Goal: Information Seeking & Learning: Find specific fact

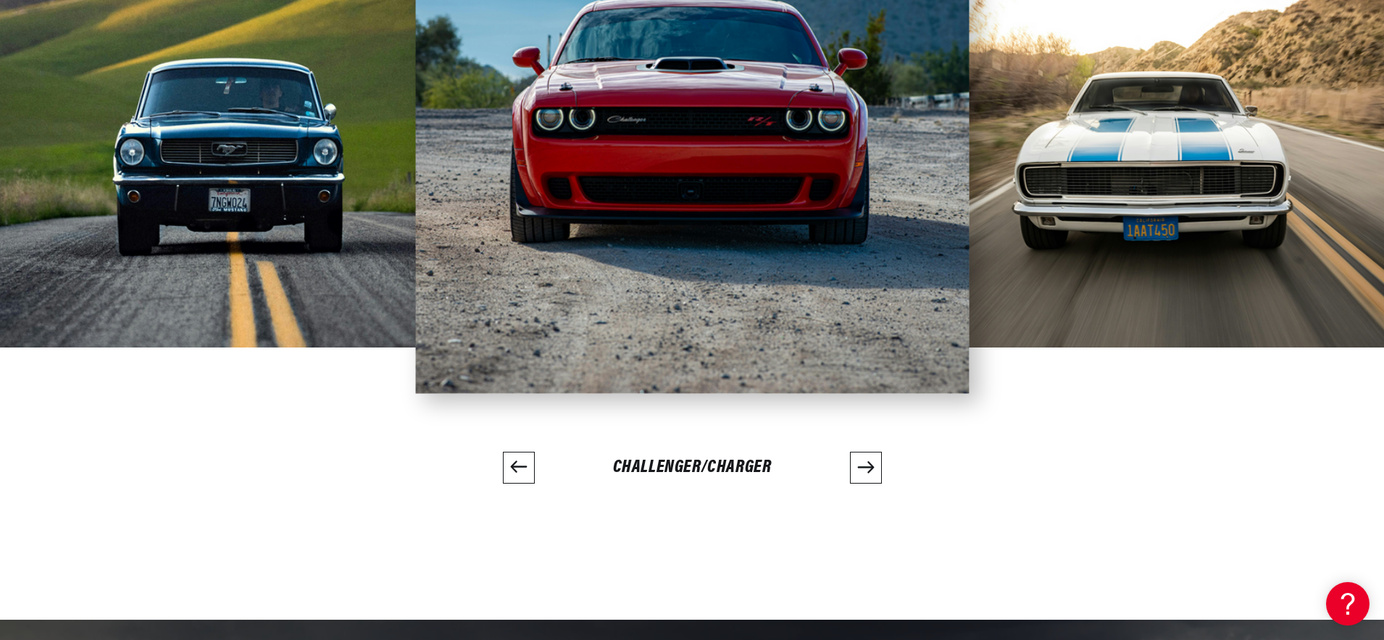
scroll to position [3812, 0]
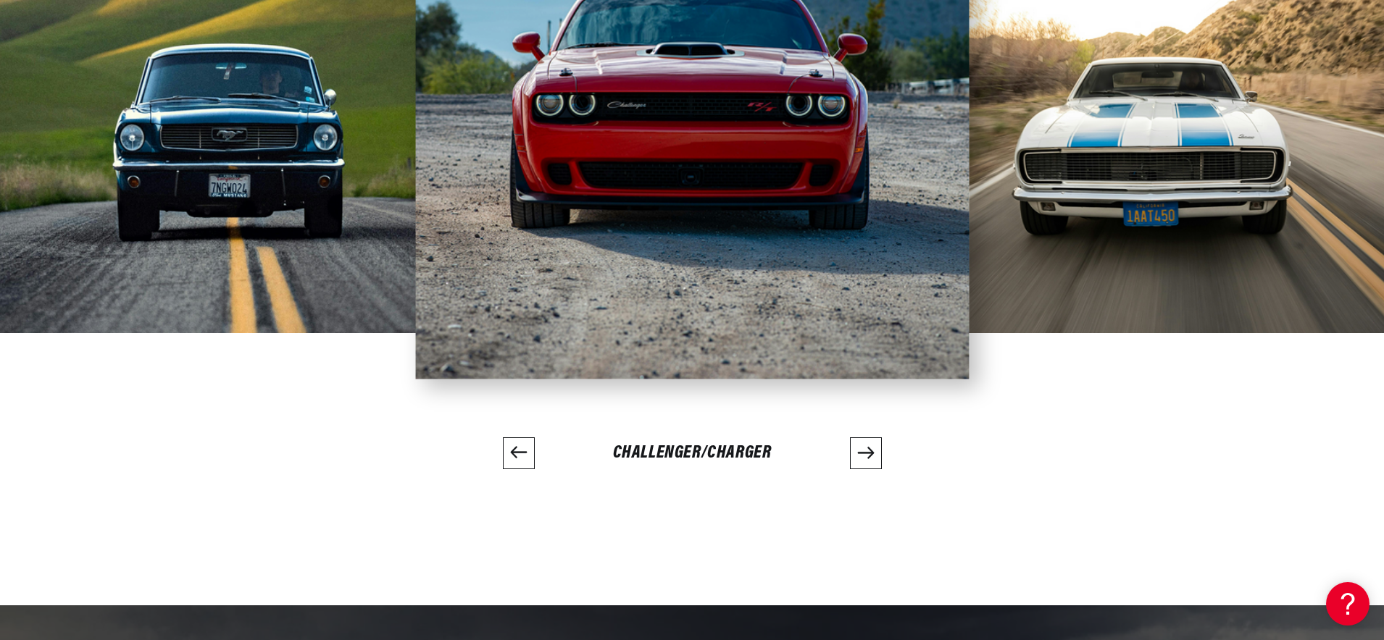
click at [858, 456] on icon "Next slide" at bounding box center [865, 452] width 17 height 17
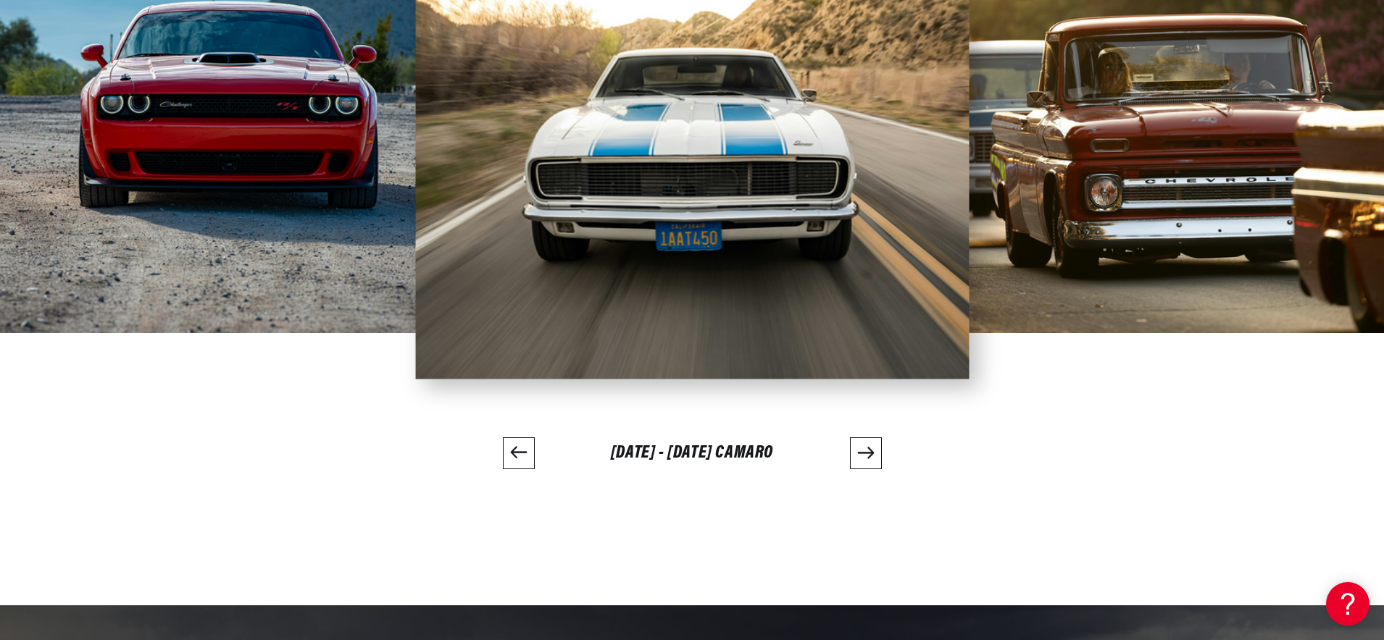
click at [858, 456] on icon "Next slide" at bounding box center [865, 452] width 17 height 17
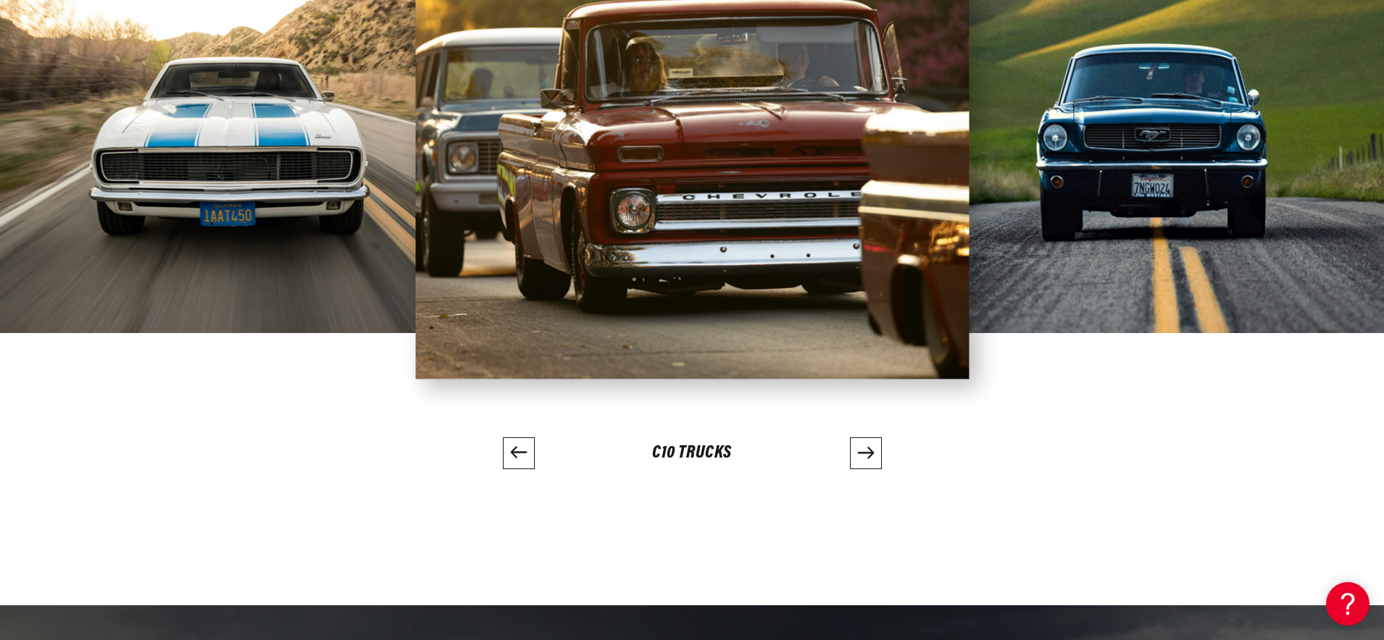
click at [858, 456] on icon "Next slide" at bounding box center [865, 452] width 17 height 17
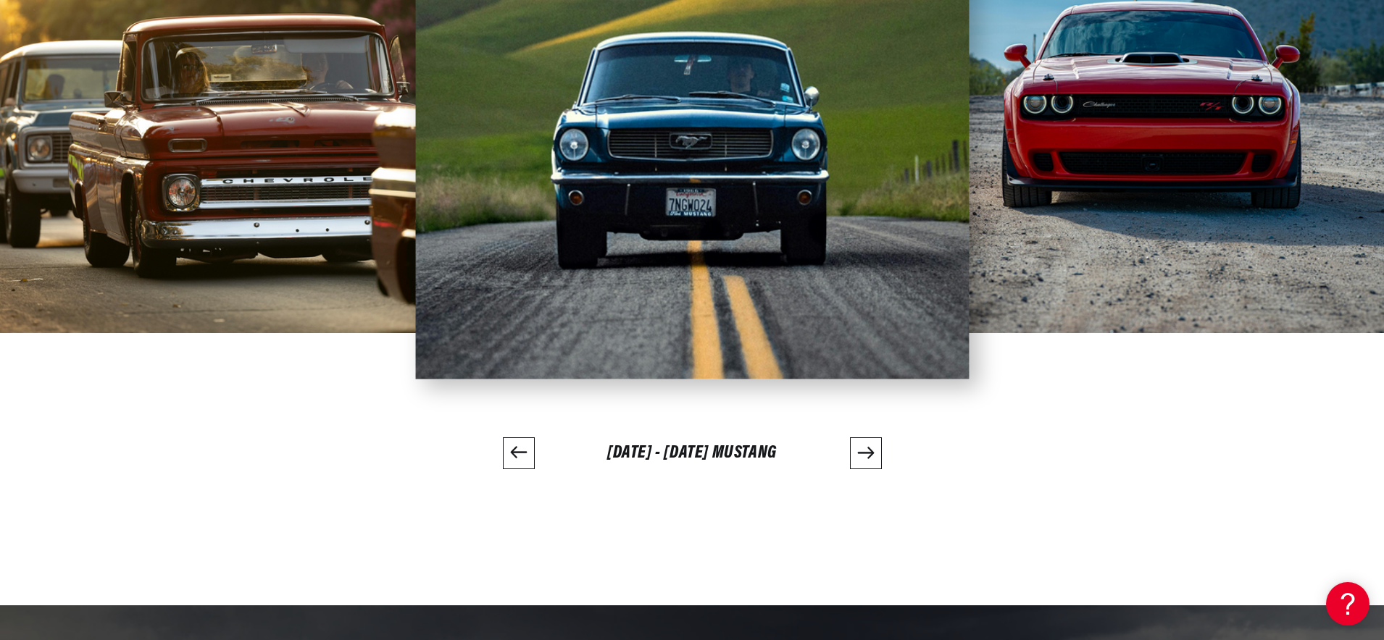
click at [858, 456] on icon "Next slide" at bounding box center [865, 452] width 17 height 17
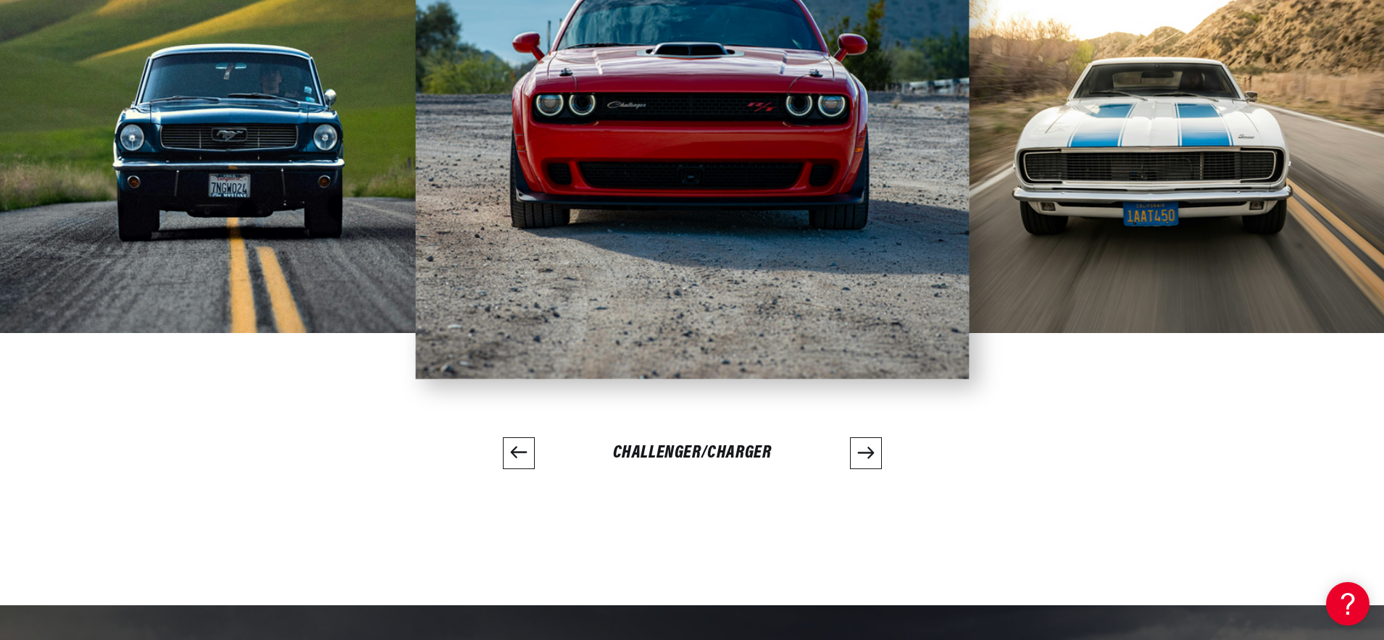
click at [858, 456] on icon "Next slide" at bounding box center [865, 452] width 17 height 17
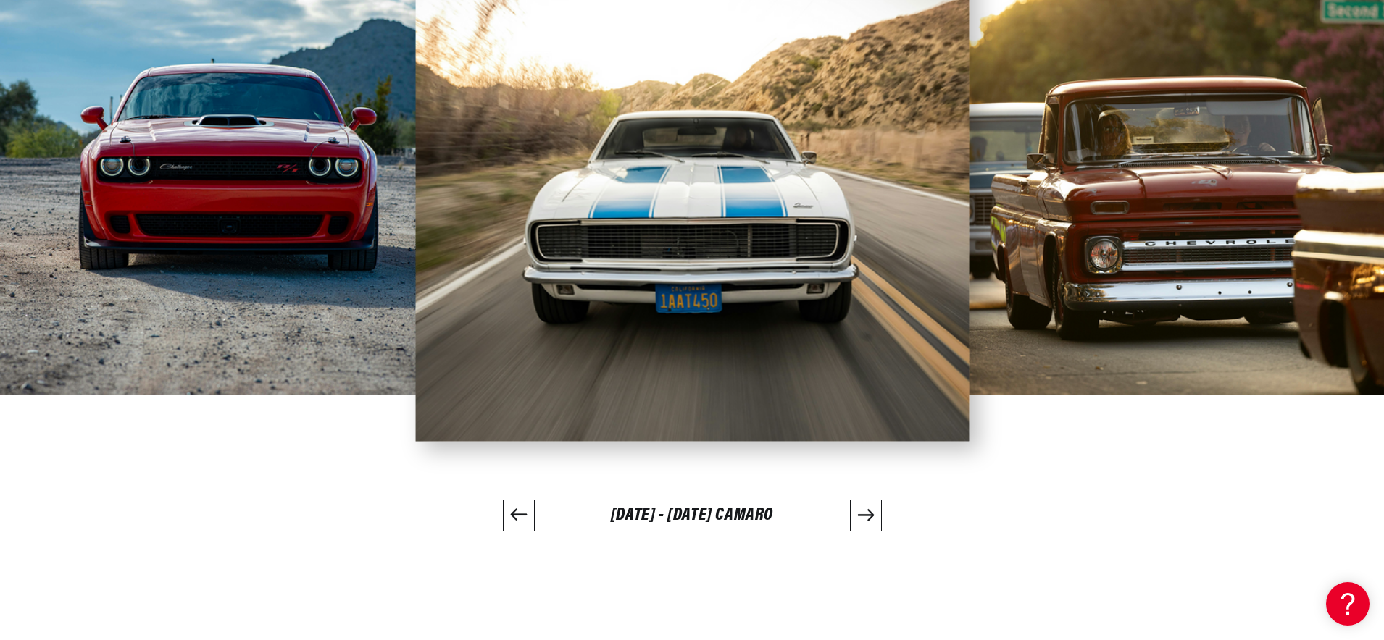
scroll to position [3751, 0]
click at [861, 511] on icon "Next slide" at bounding box center [865, 514] width 17 height 17
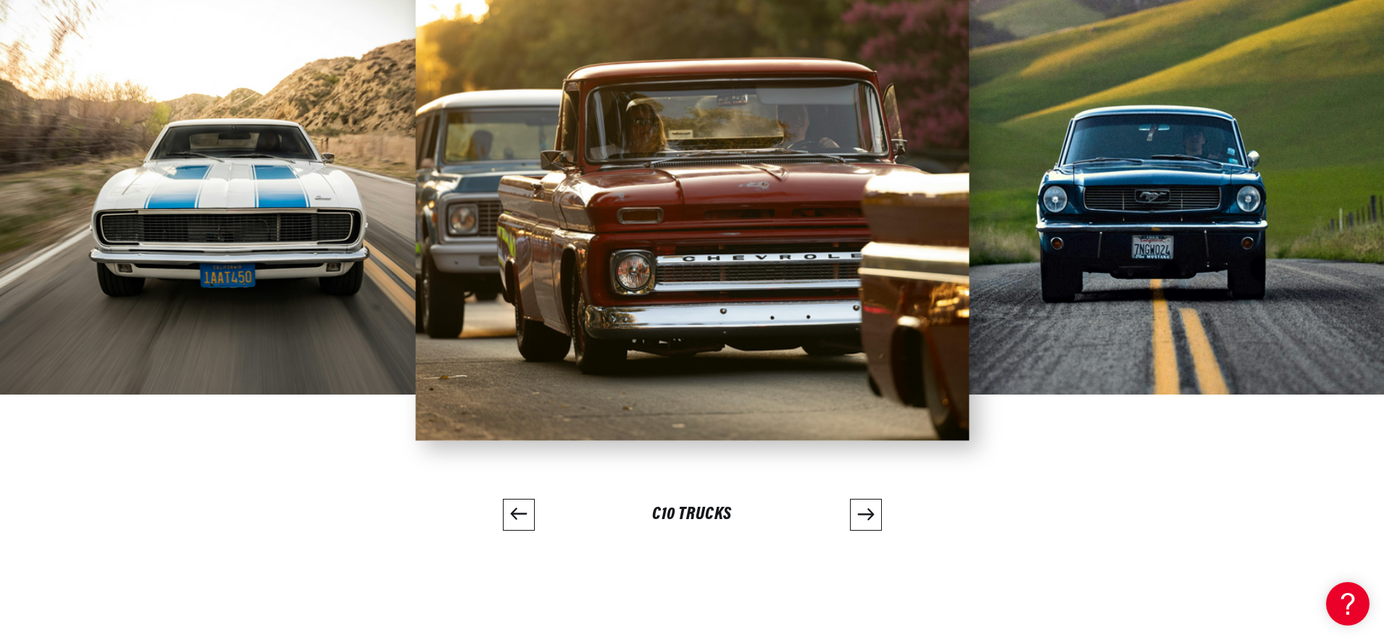
scroll to position [0, 1809]
click at [871, 516] on icon "Next slide" at bounding box center [865, 514] width 17 height 17
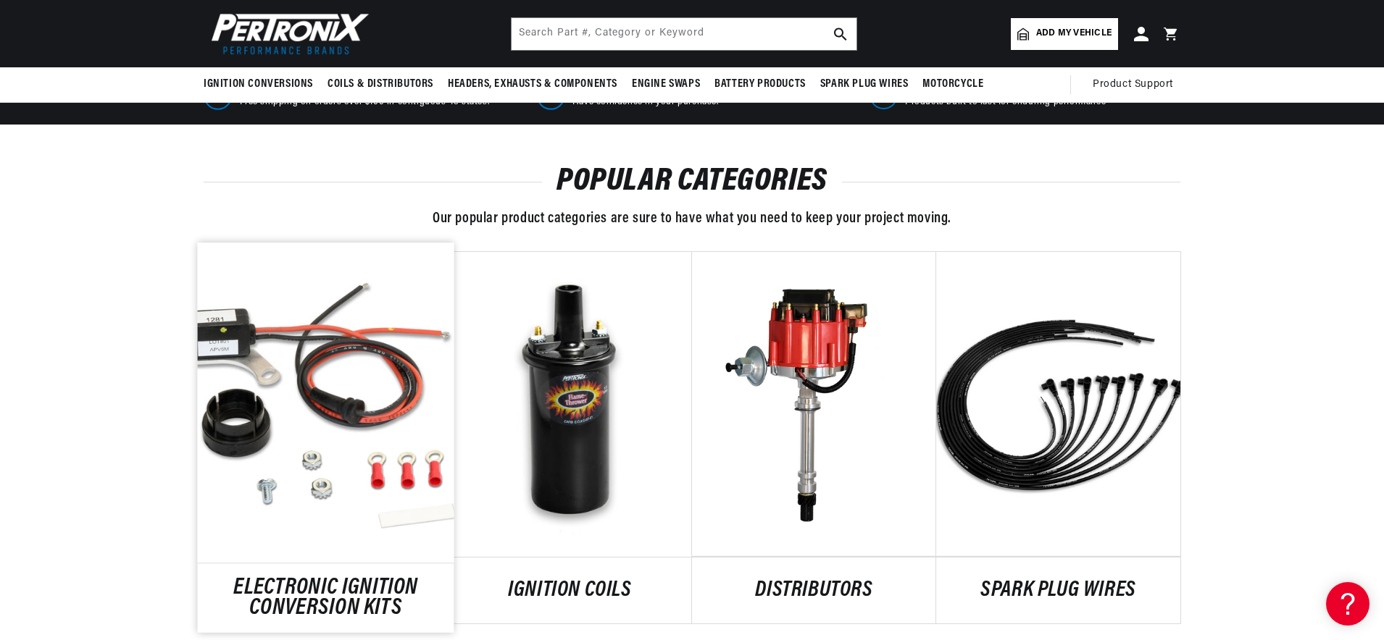
scroll to position [0, 905]
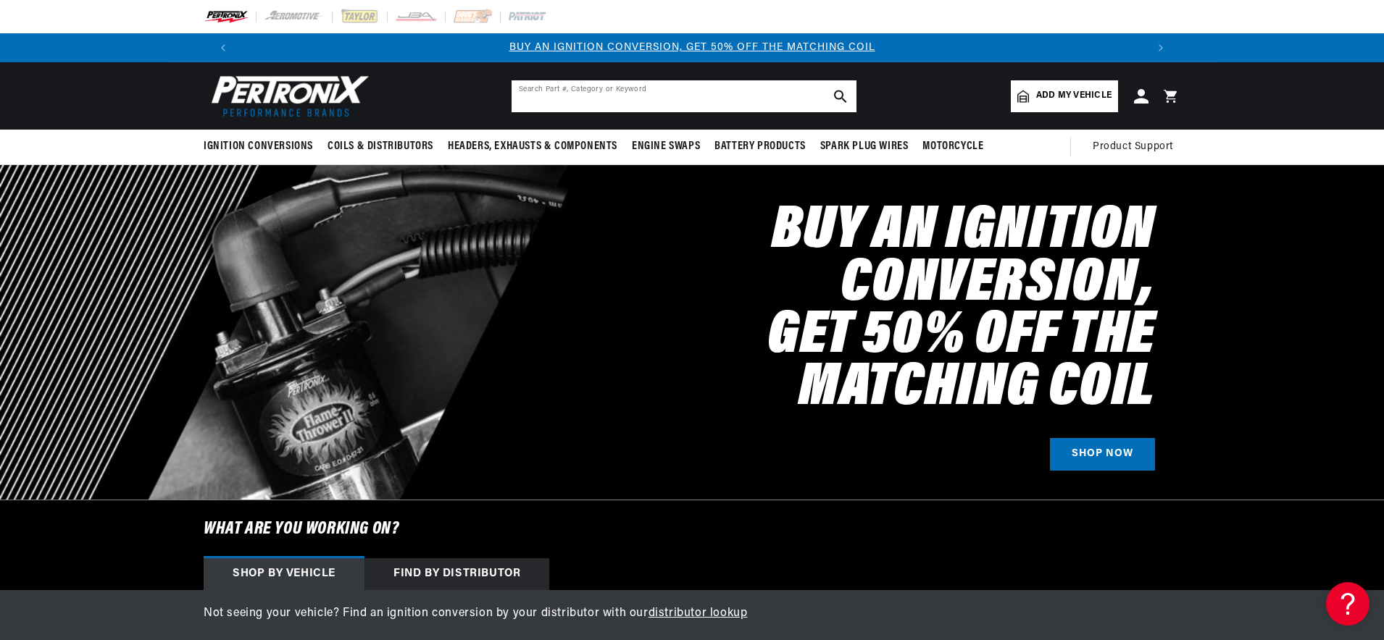
click at [587, 106] on input "text" at bounding box center [683, 96] width 345 height 32
paste input "H1050"
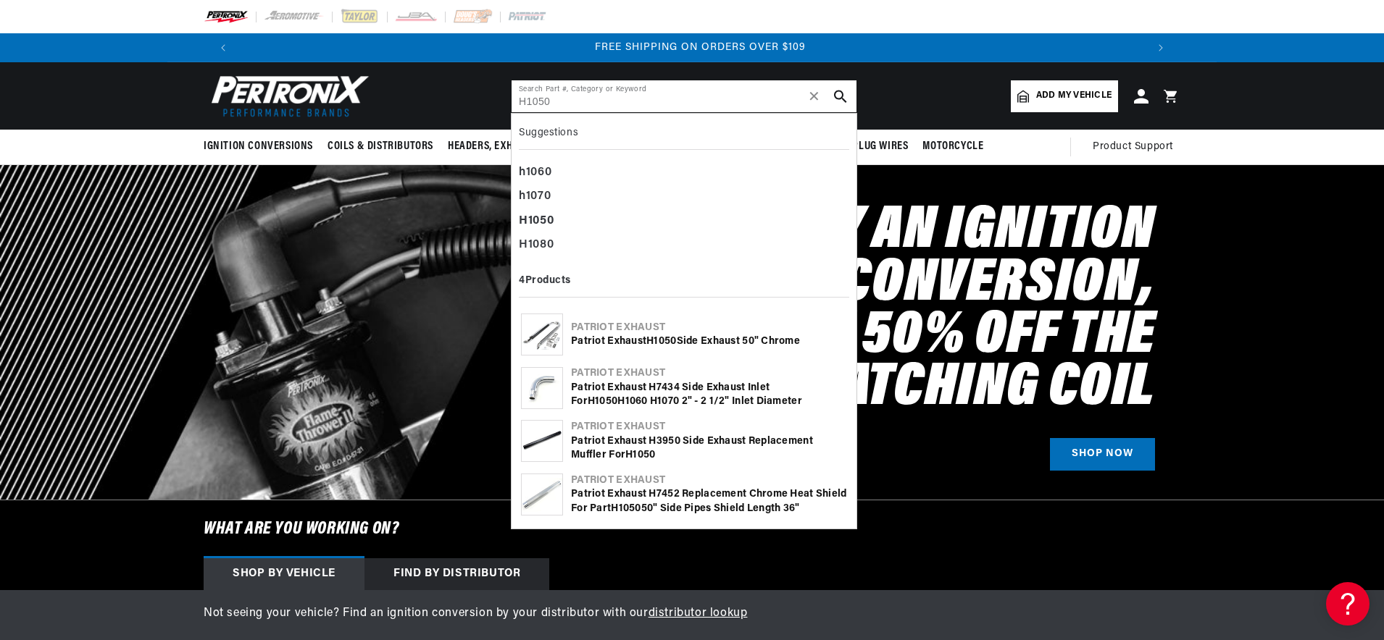
scroll to position [0, 1809]
click at [579, 99] on input "H1050" at bounding box center [683, 96] width 345 height 32
paste input "40-1538"
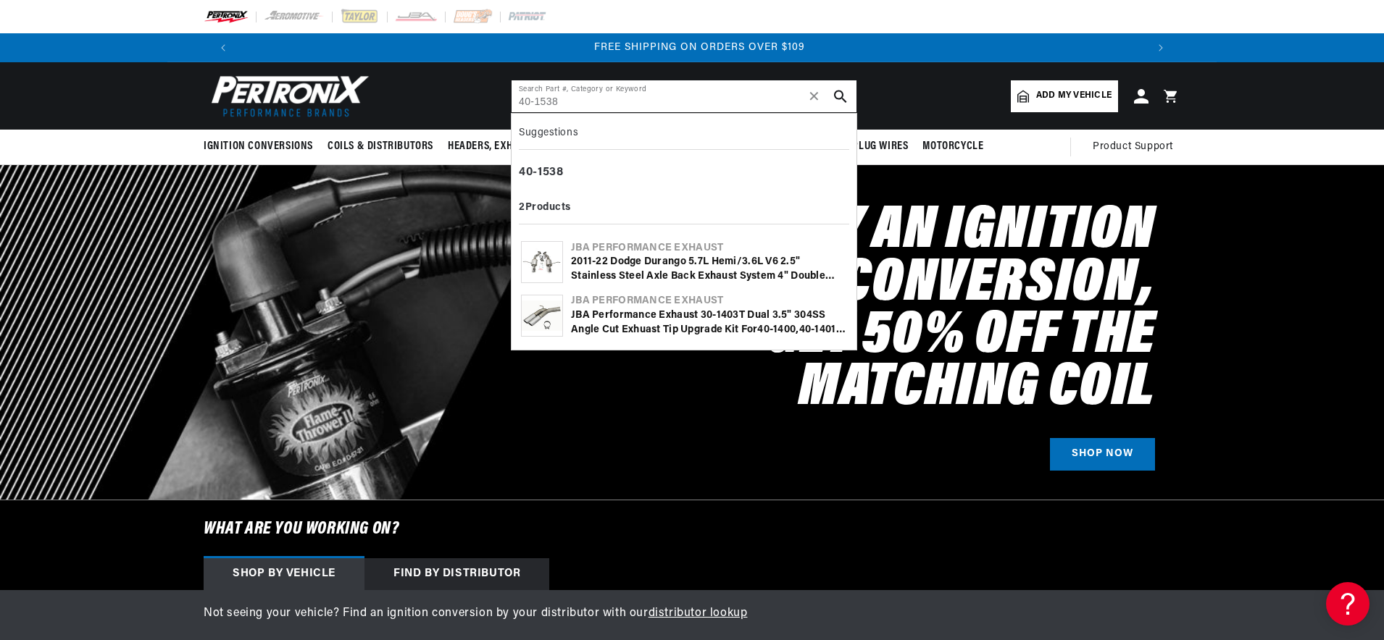
type input "40-1538"
click at [646, 259] on div "2011-22 Dodge Durango 5.7L Hemi/3.6L V6 2.5" Stainless Steel Axle Back Exhaust …" at bounding box center [709, 269] width 276 height 28
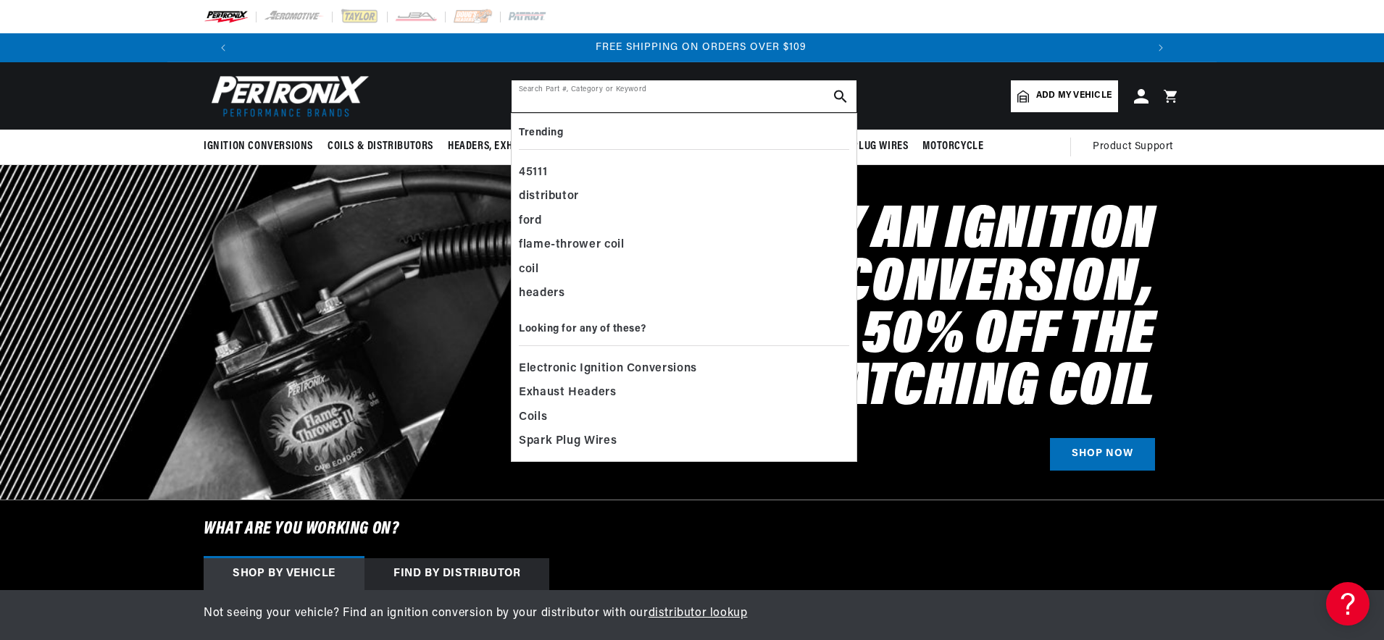
scroll to position [0, 1809]
click at [637, 100] on input "text" at bounding box center [683, 96] width 345 height 32
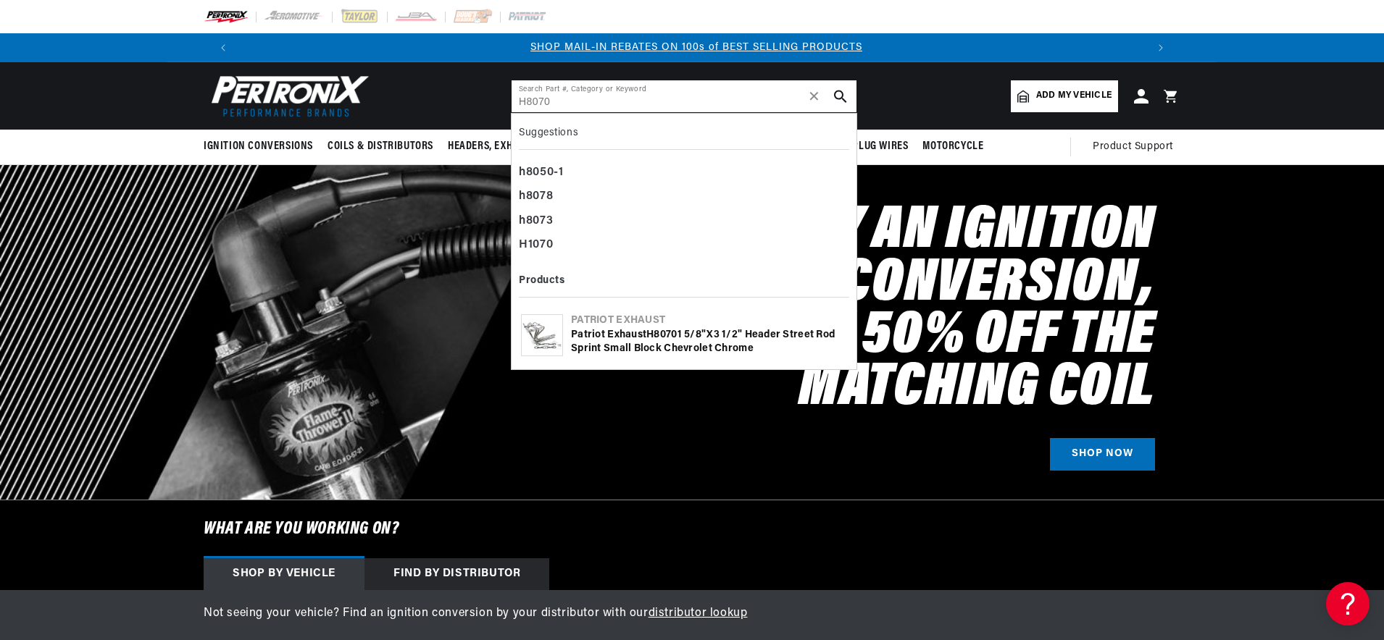
scroll to position [0, 905]
click at [661, 101] on input "H8070" at bounding box center [683, 96] width 345 height 32
click at [635, 96] on input "H8070" at bounding box center [683, 96] width 345 height 32
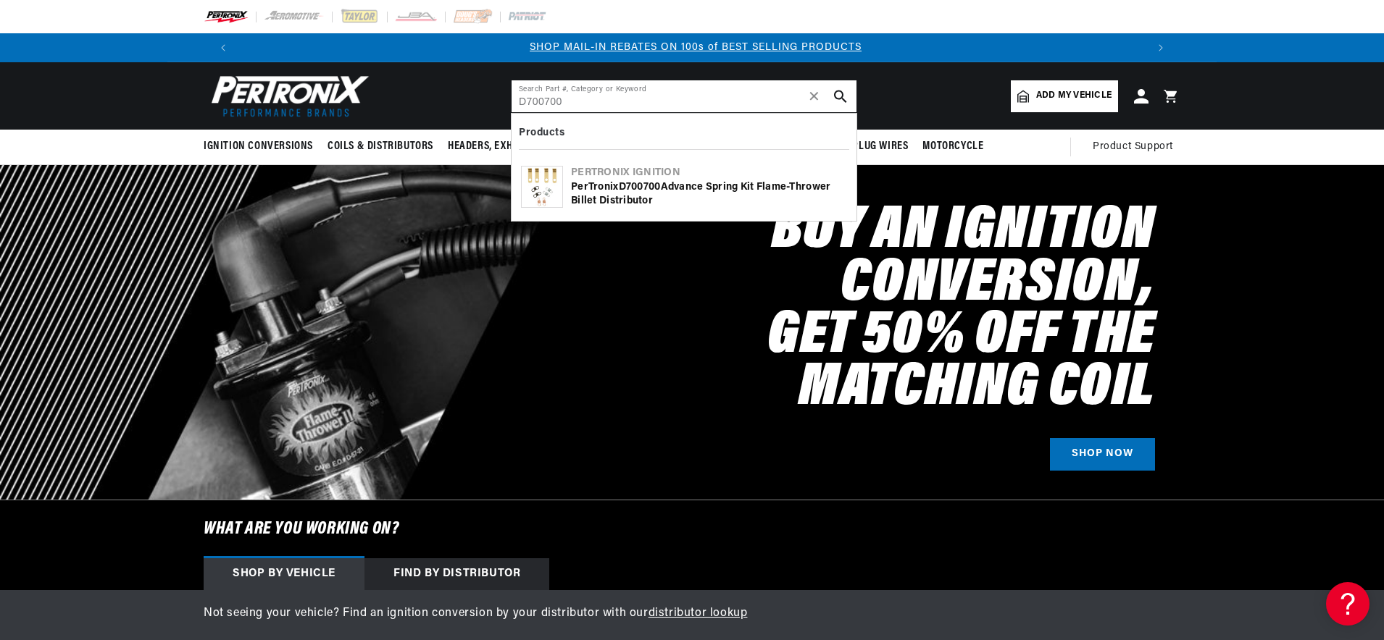
type input "D700700"
click at [645, 193] on b "D700700" at bounding box center [640, 187] width 42 height 11
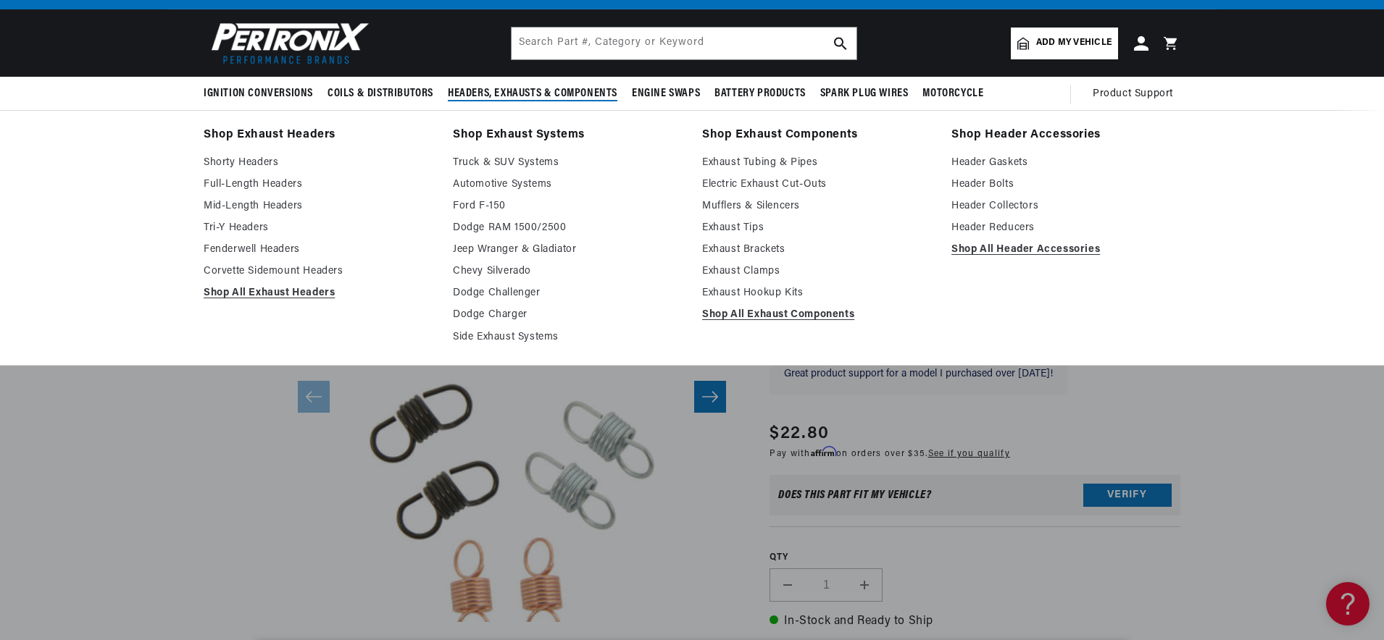
scroll to position [0, 1809]
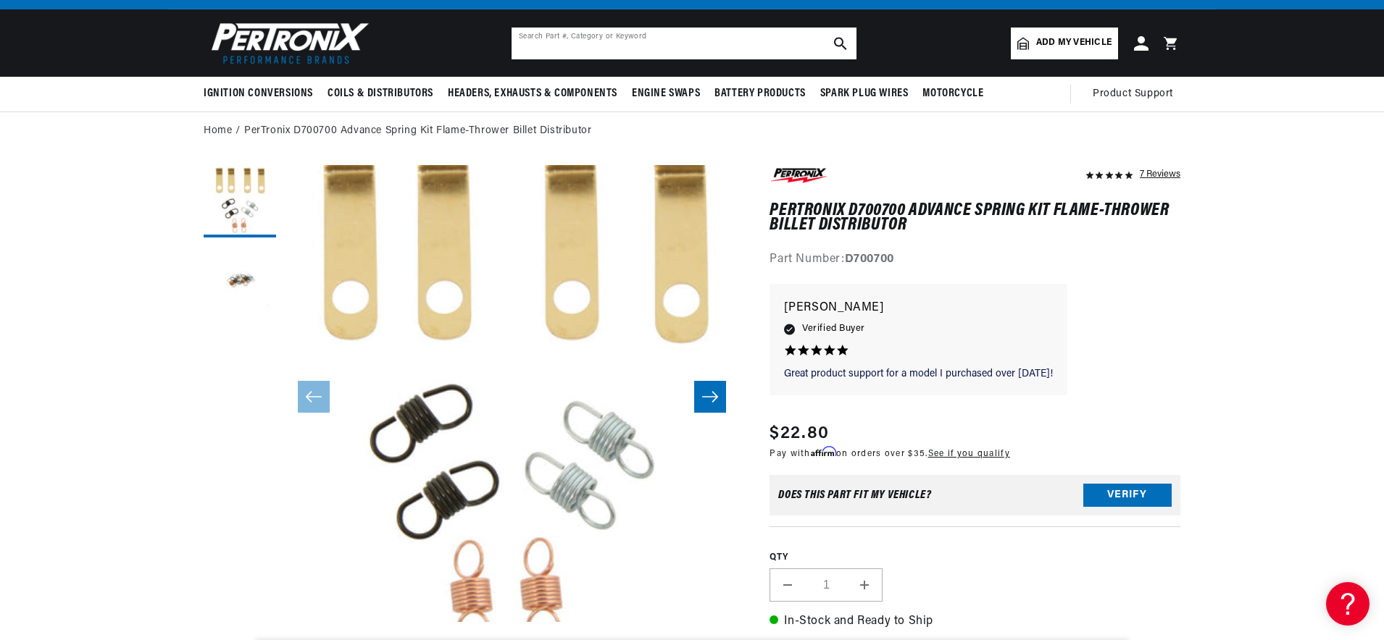
click at [662, 40] on input "text" at bounding box center [683, 44] width 345 height 32
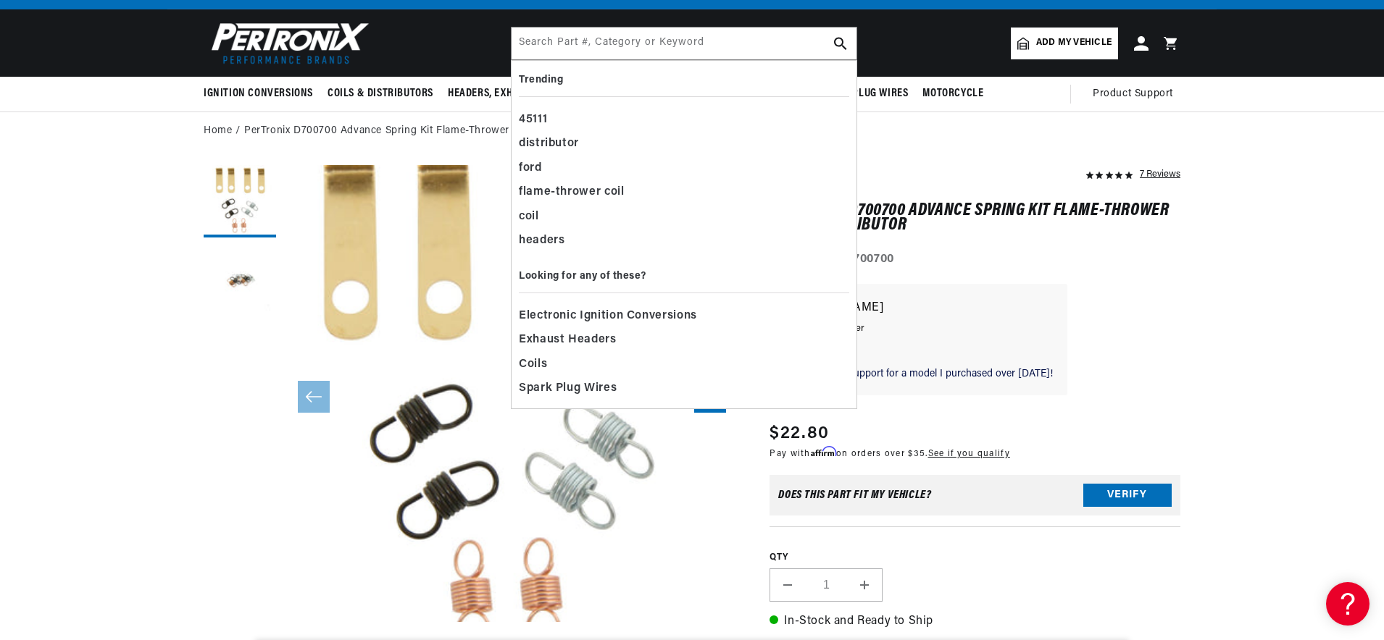
drag, startPoint x: 179, startPoint y: 425, endPoint x: 529, endPoint y: 180, distance: 427.4
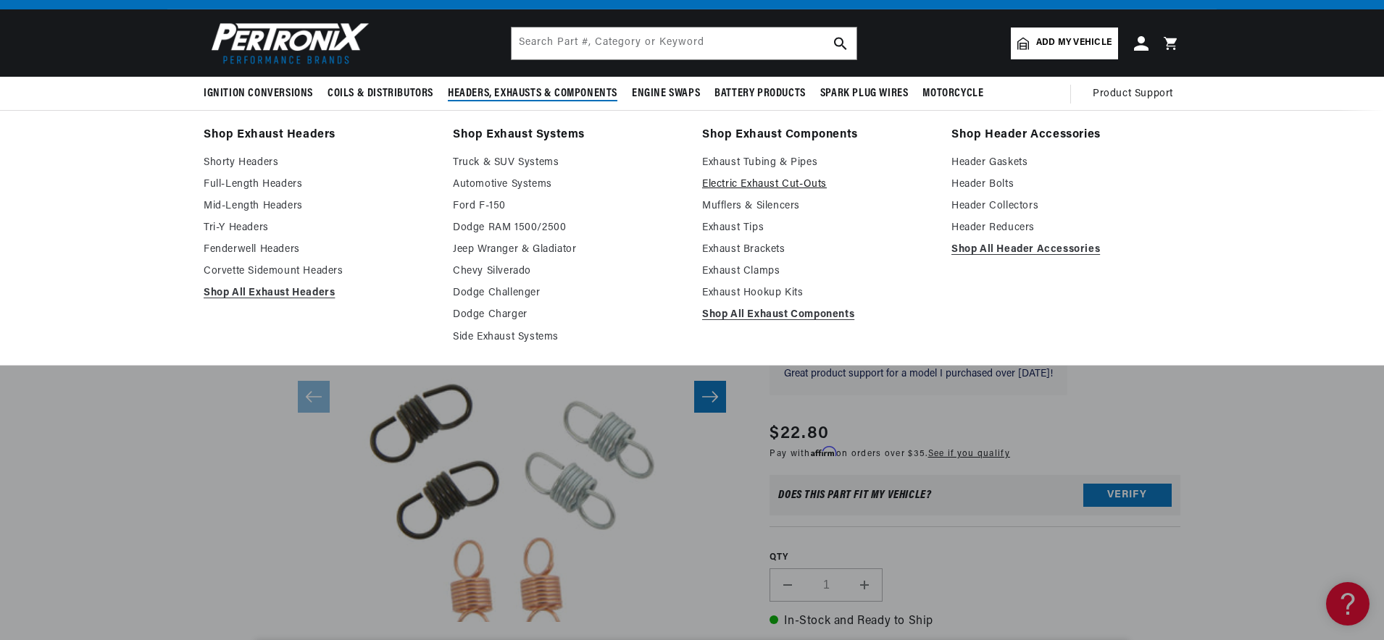
click at [774, 183] on link "Electric Exhaust Cut-Outs" at bounding box center [816, 184] width 229 height 17
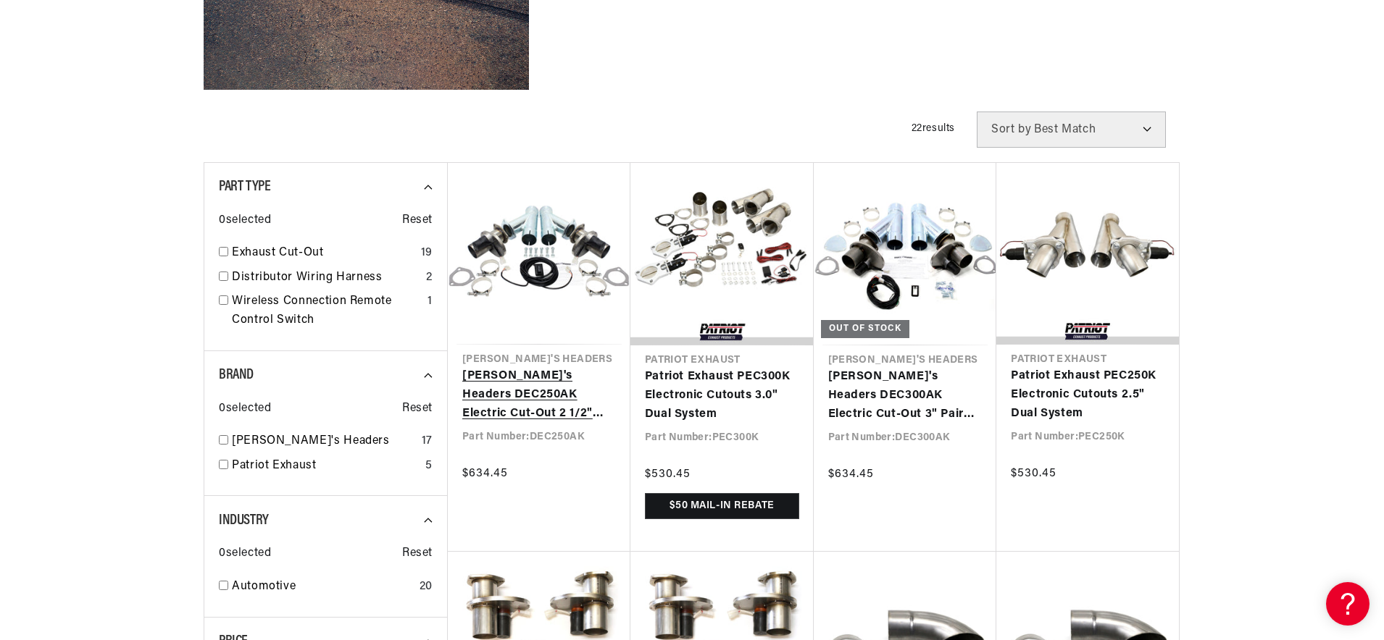
scroll to position [417, 0]
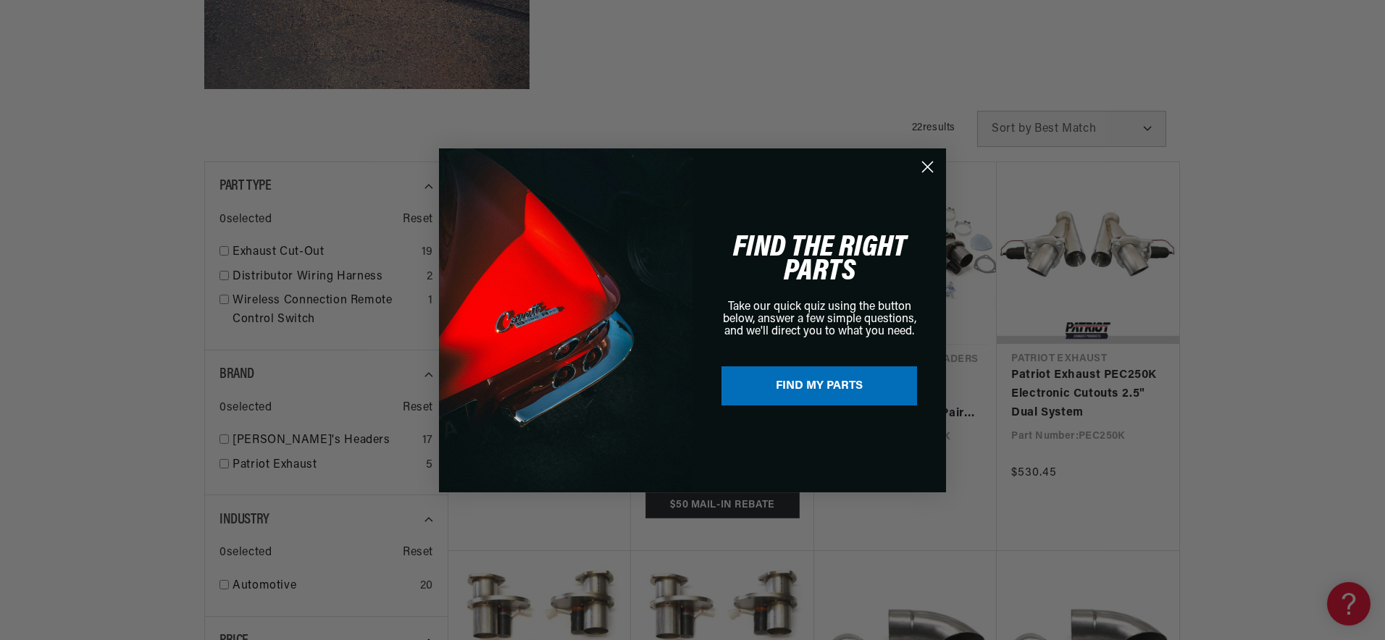
click at [919, 165] on circle "Close dialog" at bounding box center [928, 166] width 24 height 24
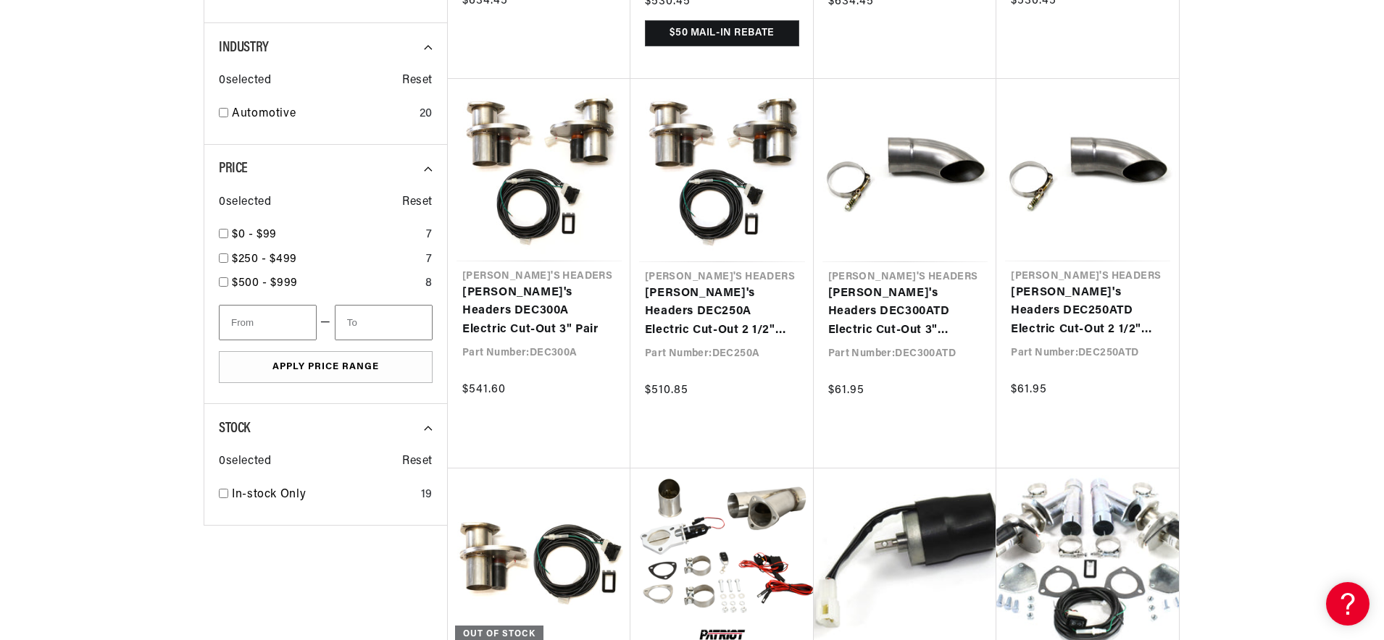
scroll to position [0, 0]
